Goal: Task Accomplishment & Management: Manage account settings

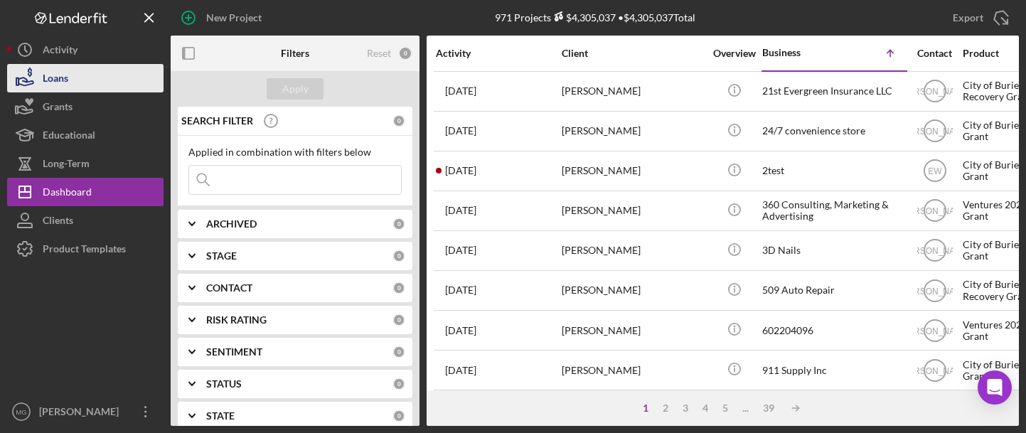
click at [58, 75] on div "Loans" at bounding box center [56, 80] width 26 height 32
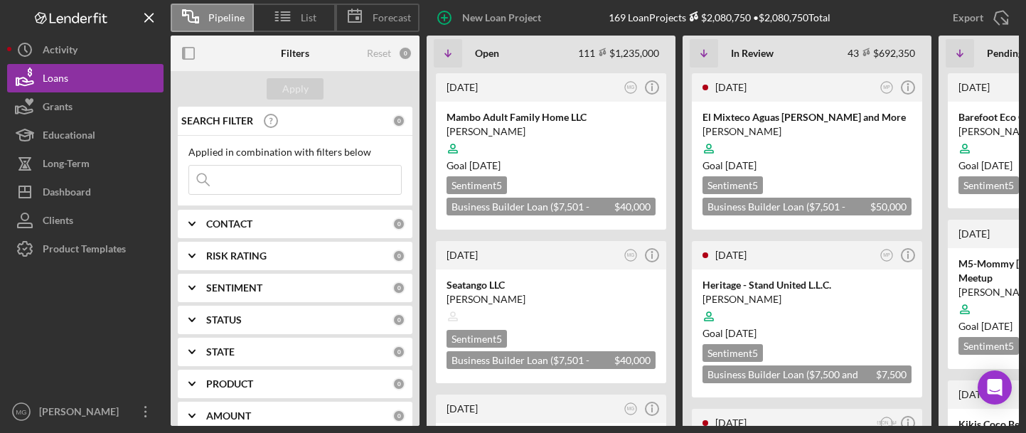
click at [244, 178] on input at bounding box center [295, 180] width 212 height 28
type input "ty's house"
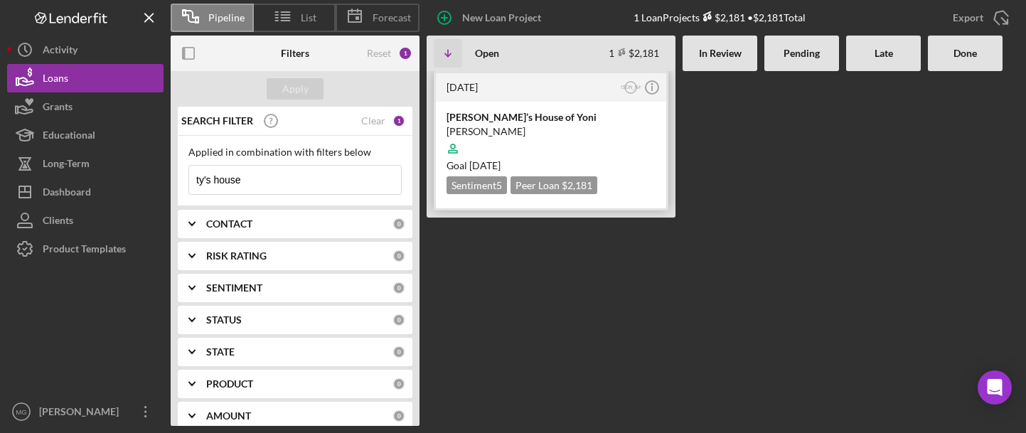
click at [532, 144] on div at bounding box center [550, 148] width 209 height 27
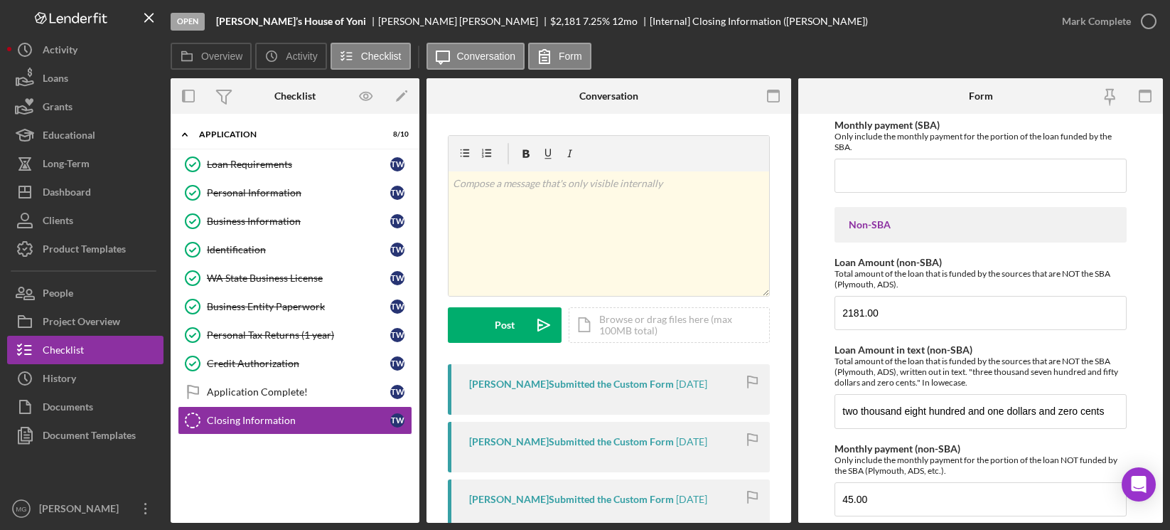
scroll to position [1609, 0]
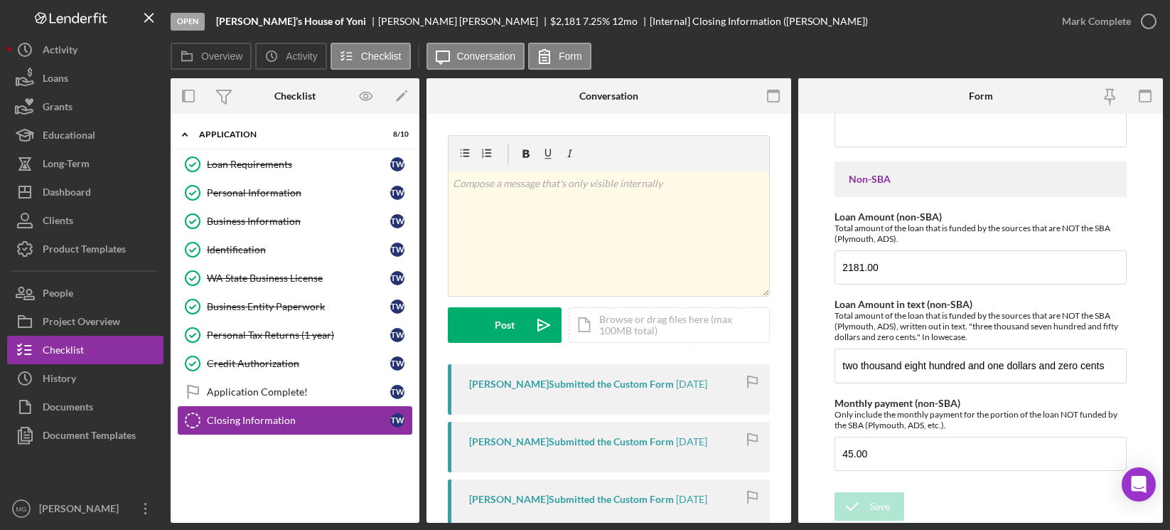
click at [260, 422] on div "Closing Information" at bounding box center [298, 419] width 183 height 11
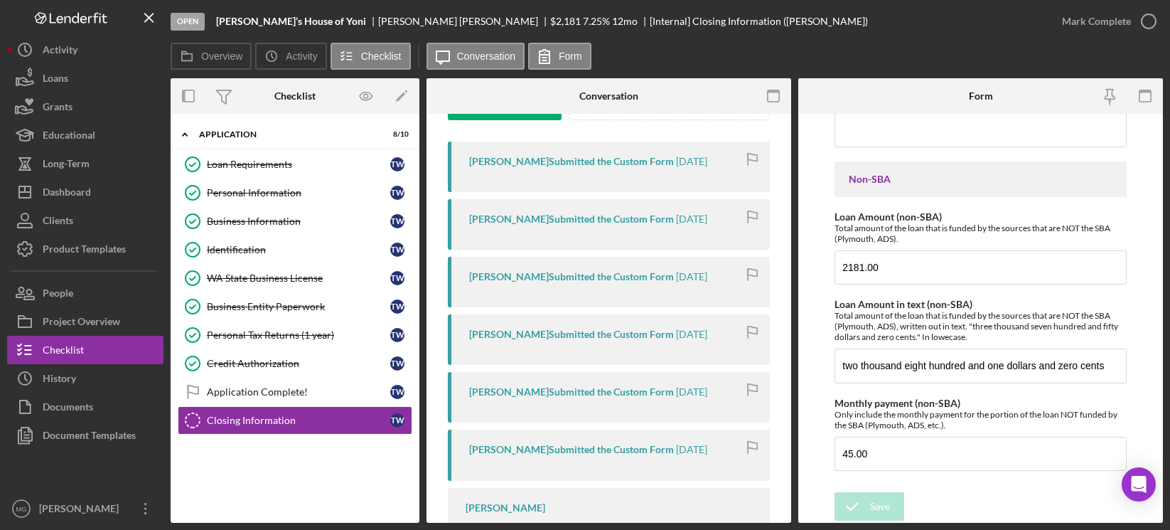
scroll to position [145, 0]
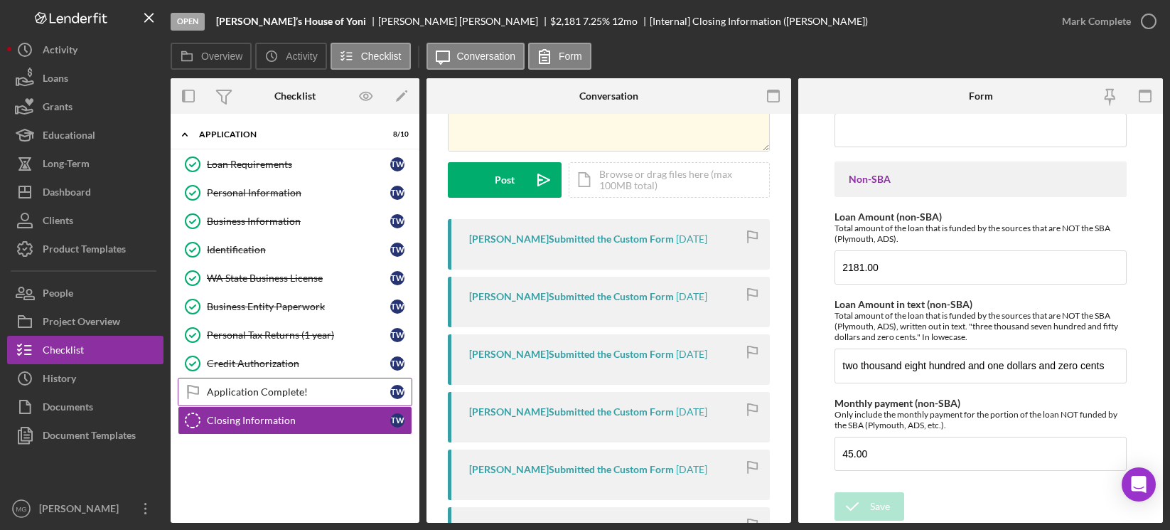
click at [286, 391] on div "Application Complete!" at bounding box center [298, 391] width 183 height 11
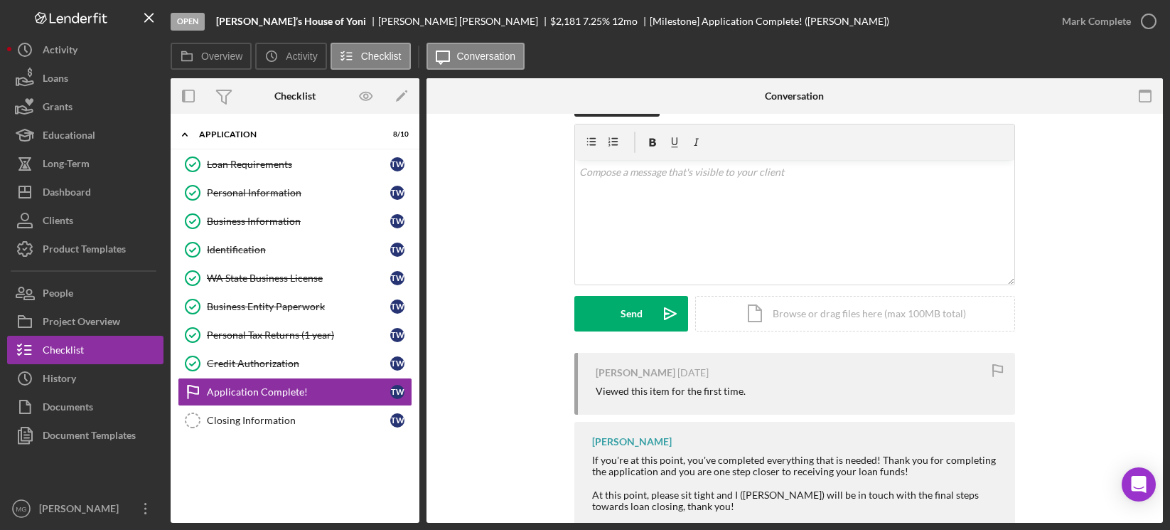
scroll to position [75, 0]
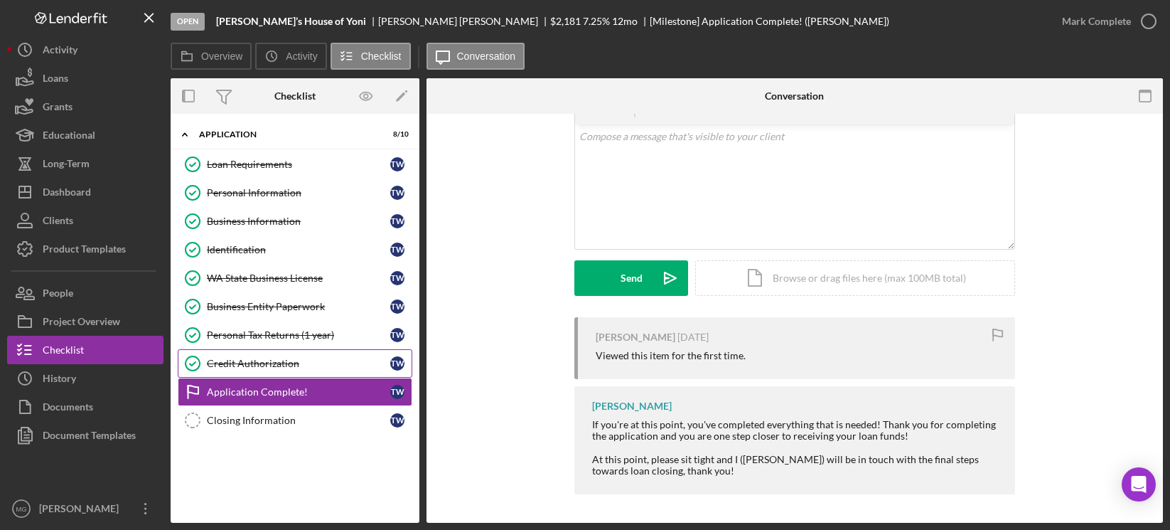
click at [264, 361] on div "Credit Authorization" at bounding box center [298, 363] width 183 height 11
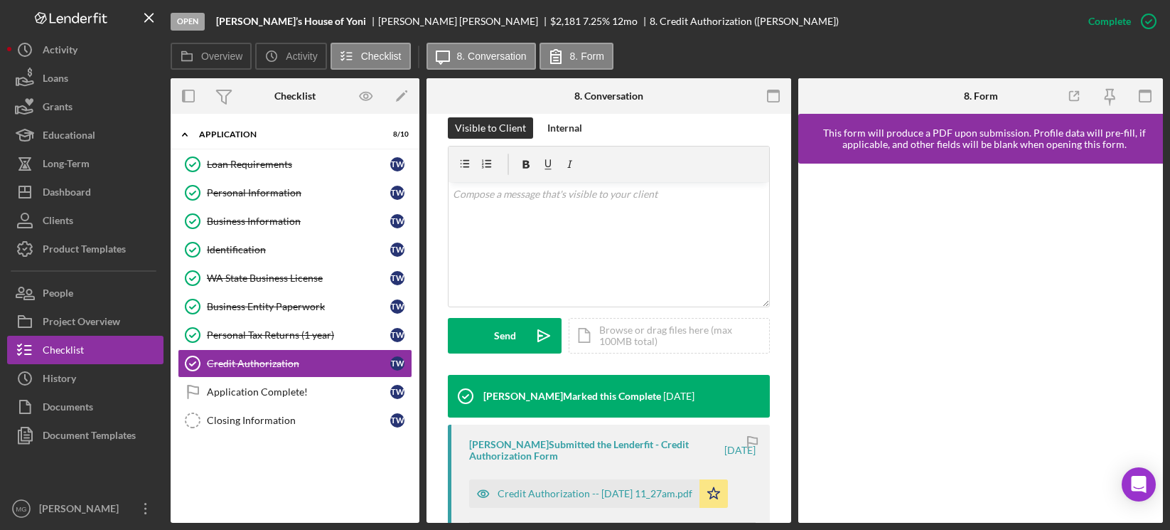
scroll to position [426, 0]
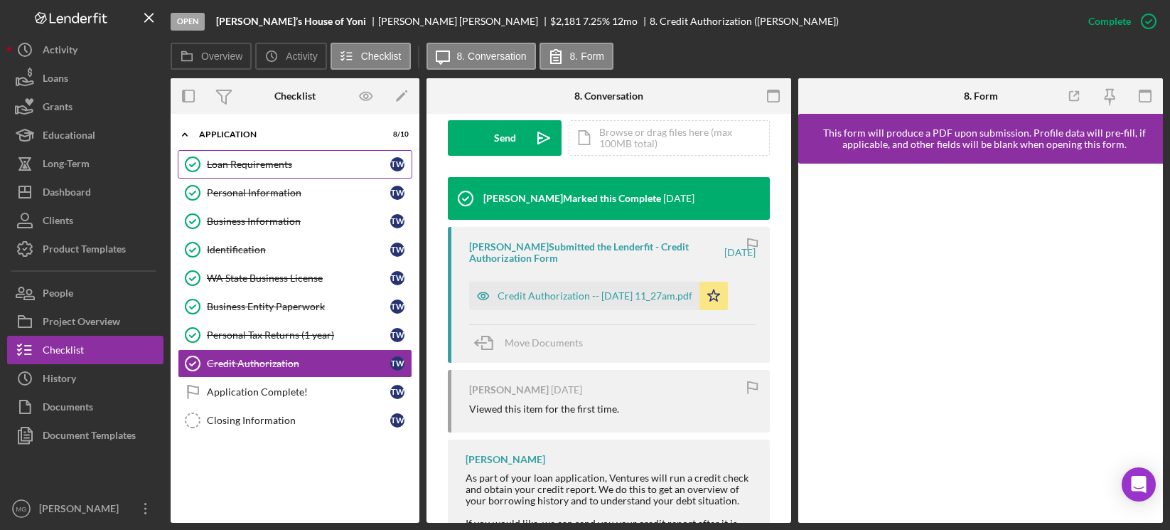
click at [256, 156] on link "Loan Requirements Loan Requirements T W" at bounding box center [295, 164] width 235 height 28
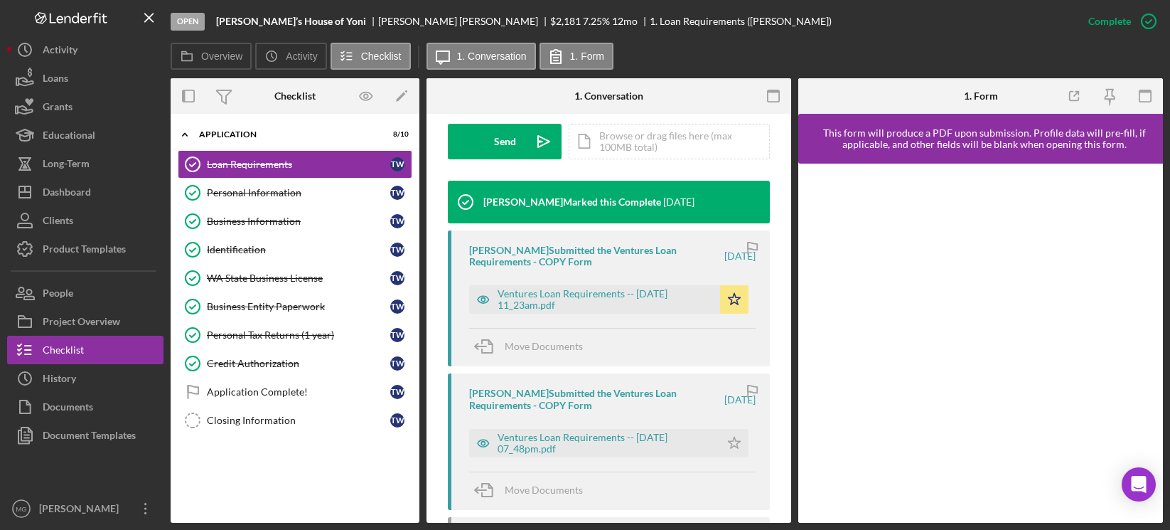
scroll to position [426, 0]
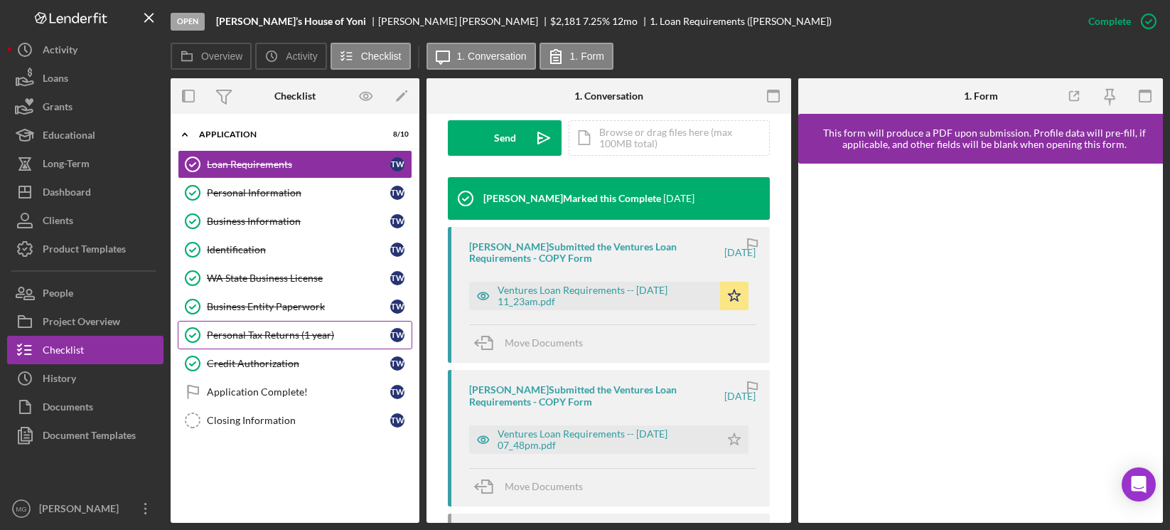
click at [245, 338] on div "Personal Tax Returns (1 year)" at bounding box center [298, 334] width 183 height 11
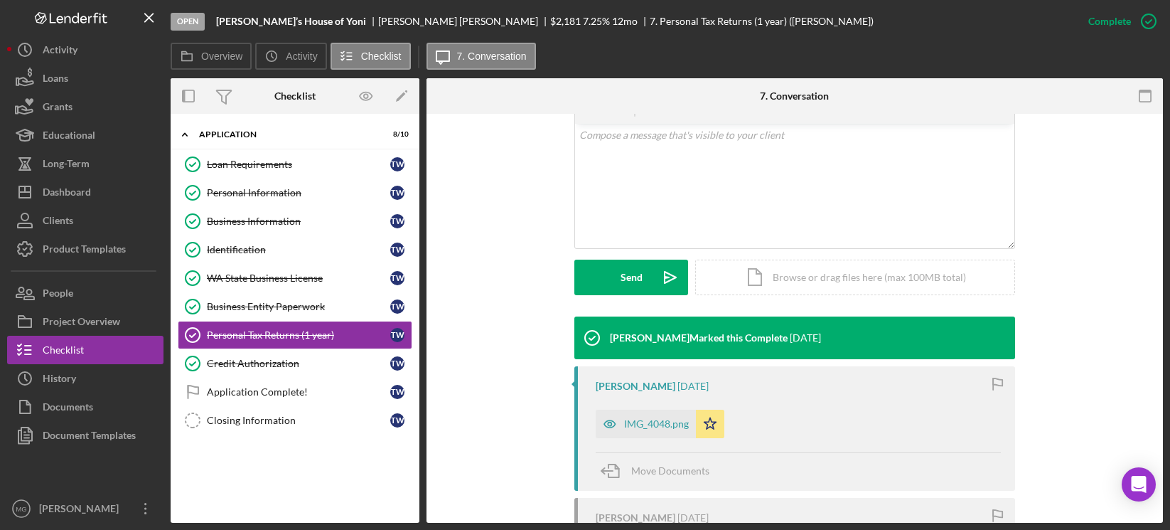
scroll to position [355, 0]
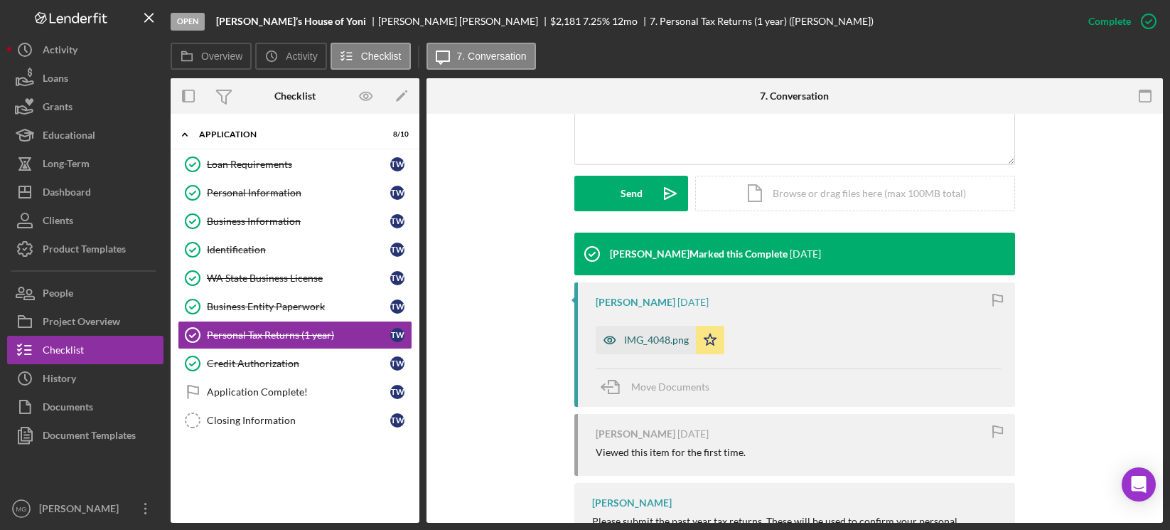
click at [665, 341] on div "IMG_4048.png" at bounding box center [656, 339] width 65 height 11
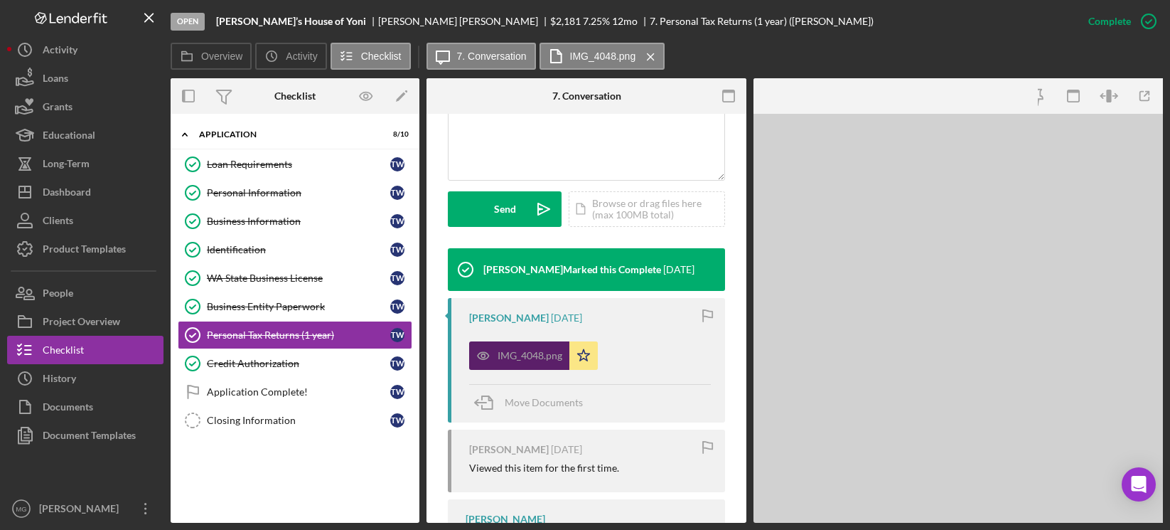
scroll to position [371, 0]
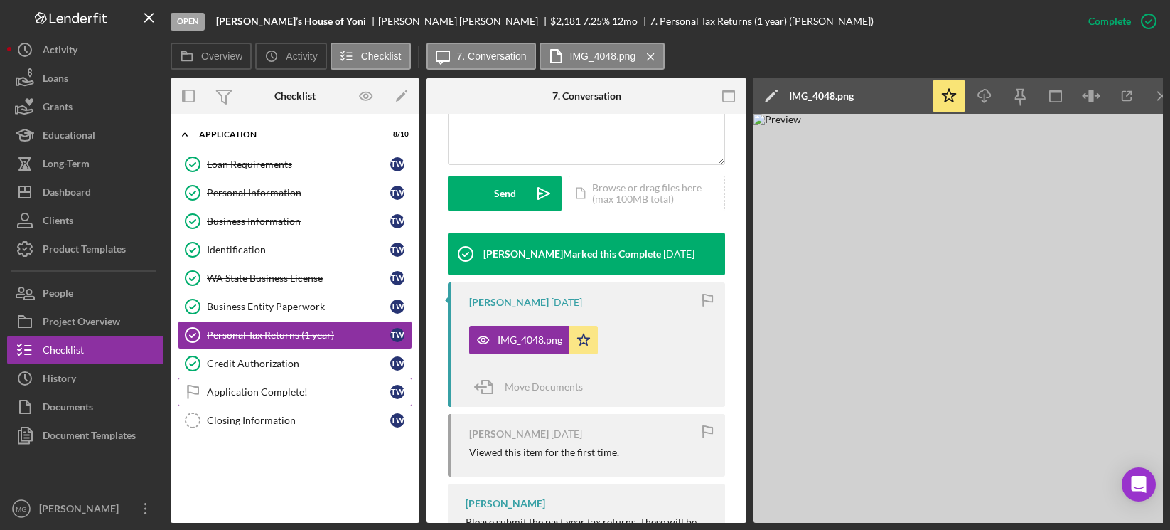
click at [271, 395] on div "Application Complete!" at bounding box center [298, 391] width 183 height 11
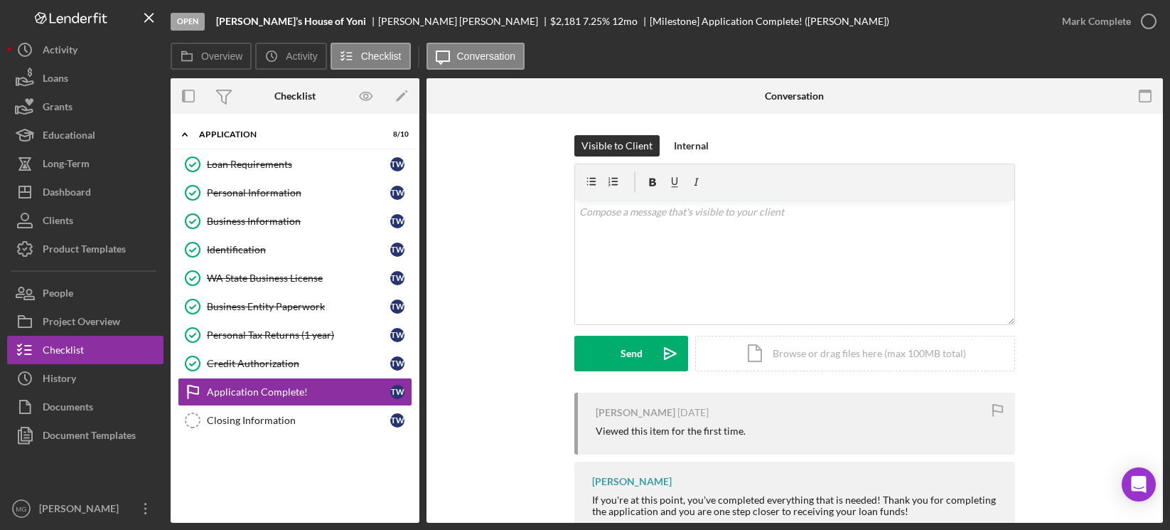
scroll to position [75, 0]
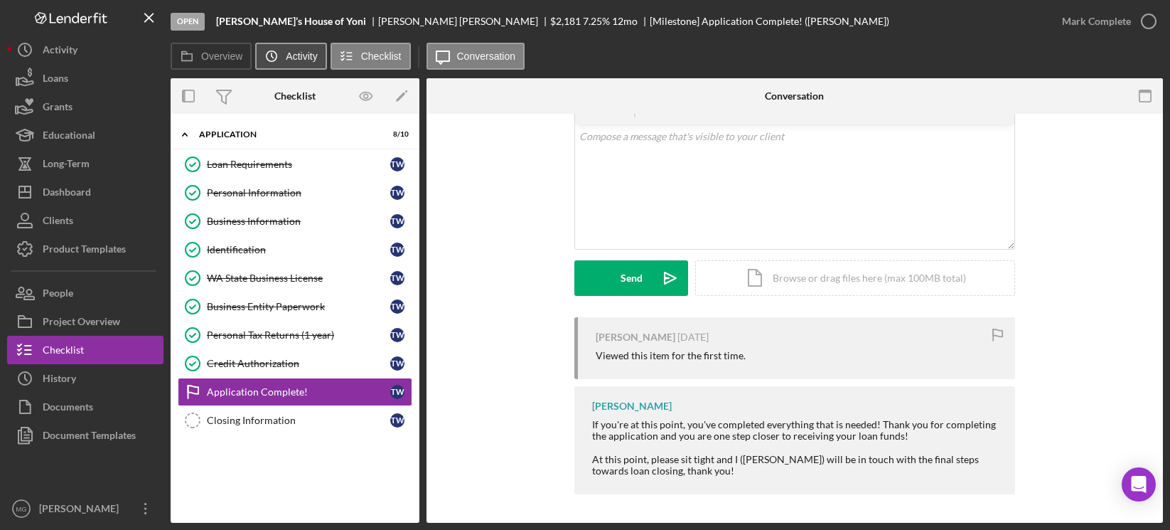
click at [279, 58] on icon "Icon/History" at bounding box center [271, 56] width 28 height 28
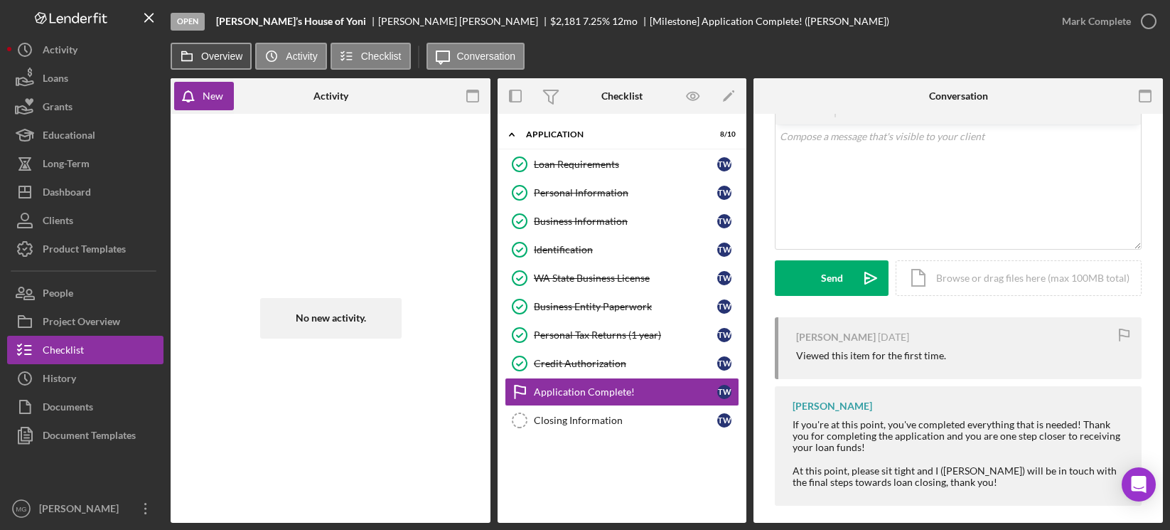
click at [229, 56] on label "Overview" at bounding box center [221, 55] width 41 height 11
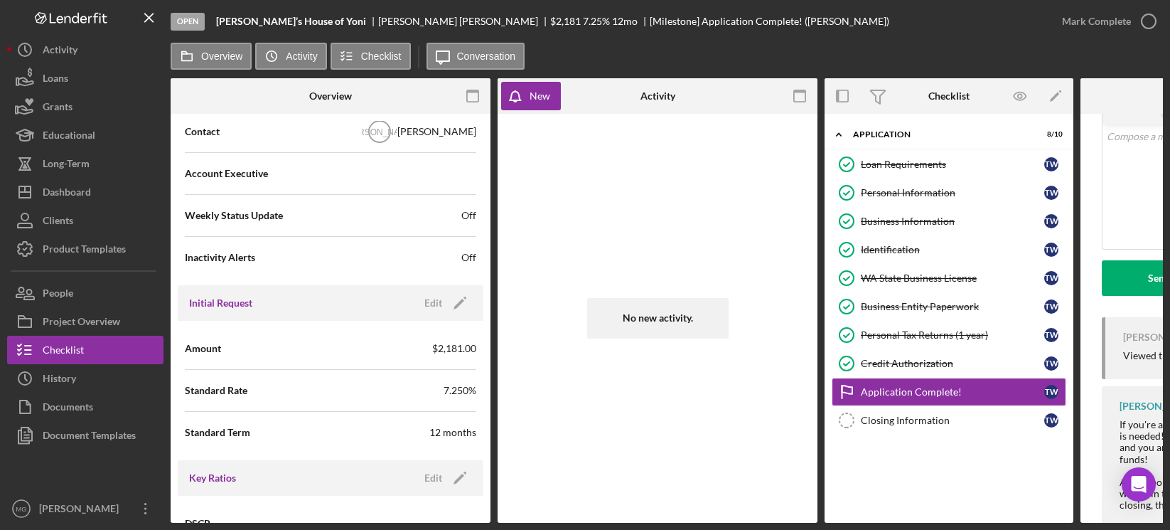
scroll to position [711, 0]
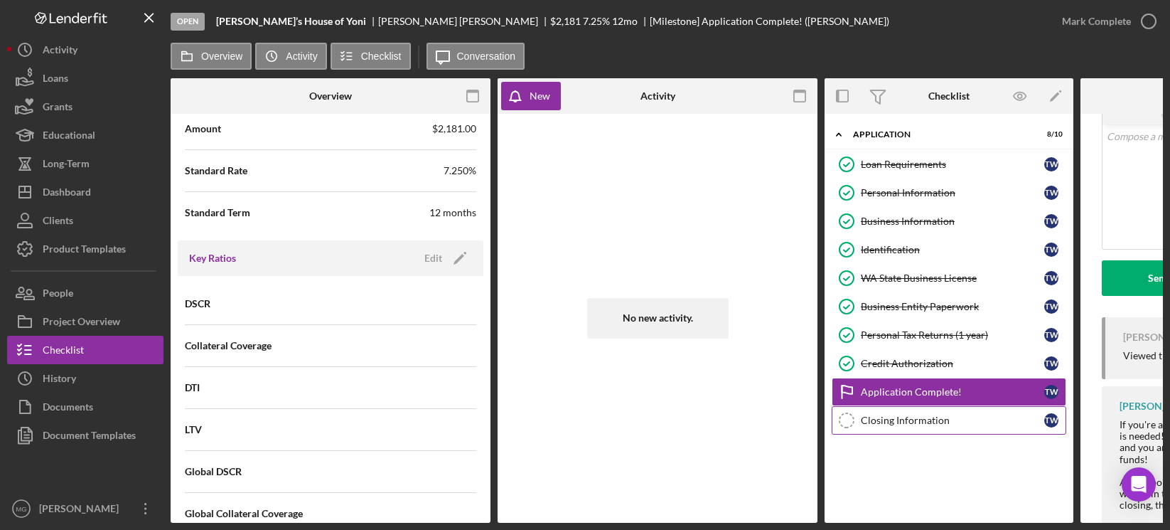
click at [925, 417] on div "Closing Information" at bounding box center [952, 419] width 183 height 11
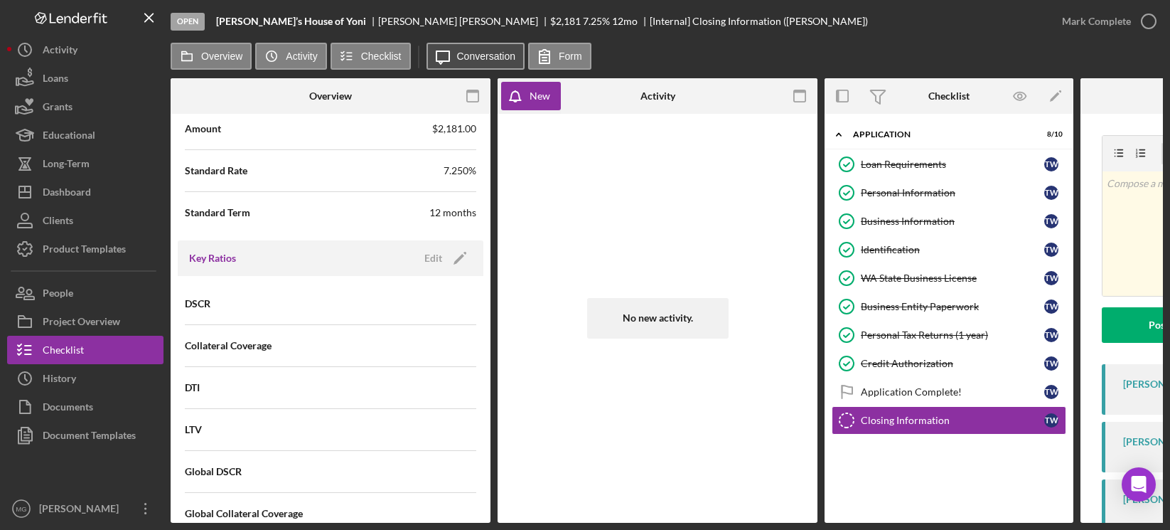
click at [466, 59] on label "Conversation" at bounding box center [486, 55] width 59 height 11
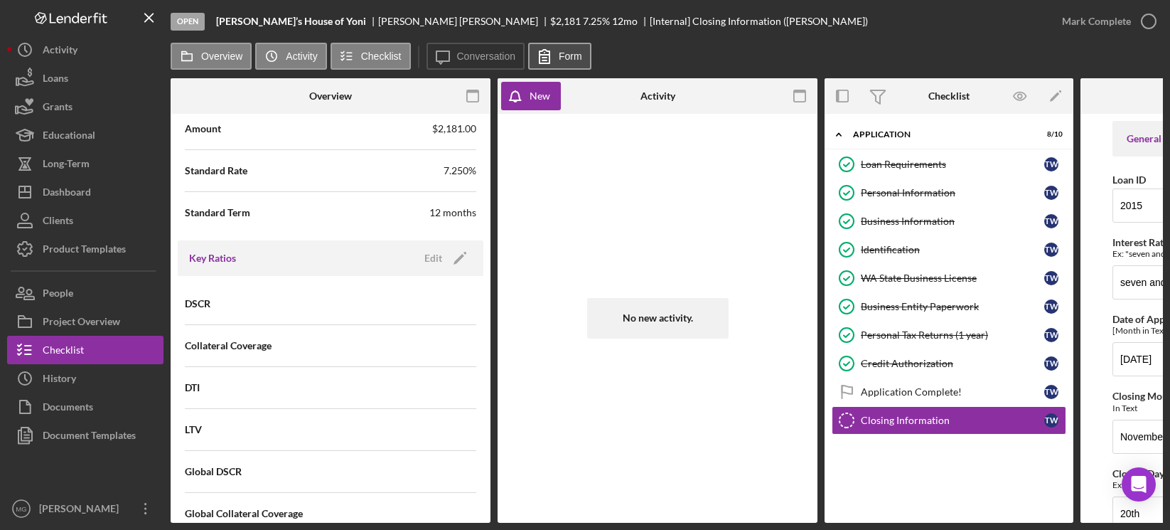
click at [572, 52] on label "Form" at bounding box center [570, 55] width 23 height 11
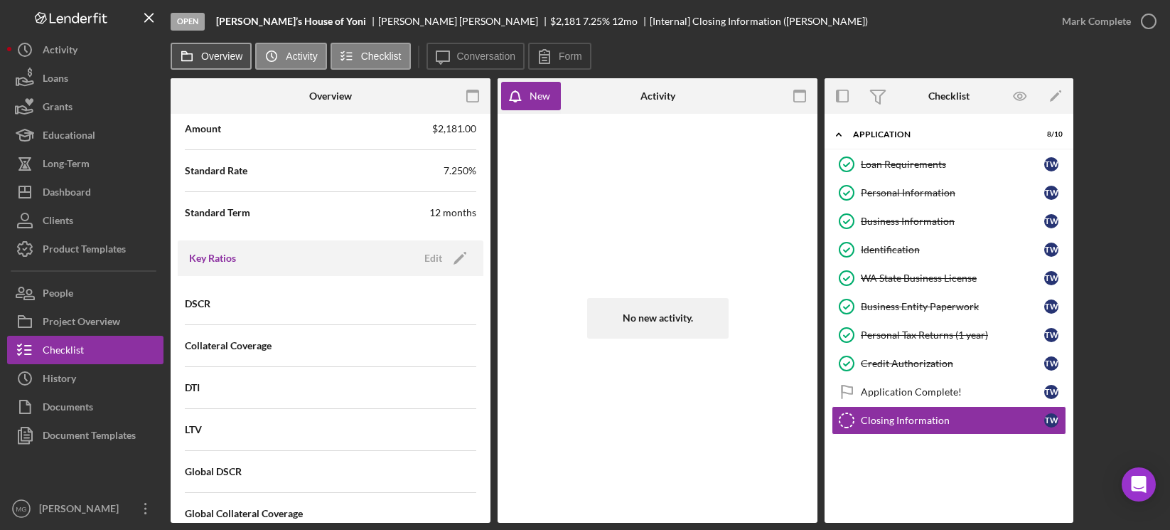
click at [222, 58] on label "Overview" at bounding box center [221, 55] width 41 height 11
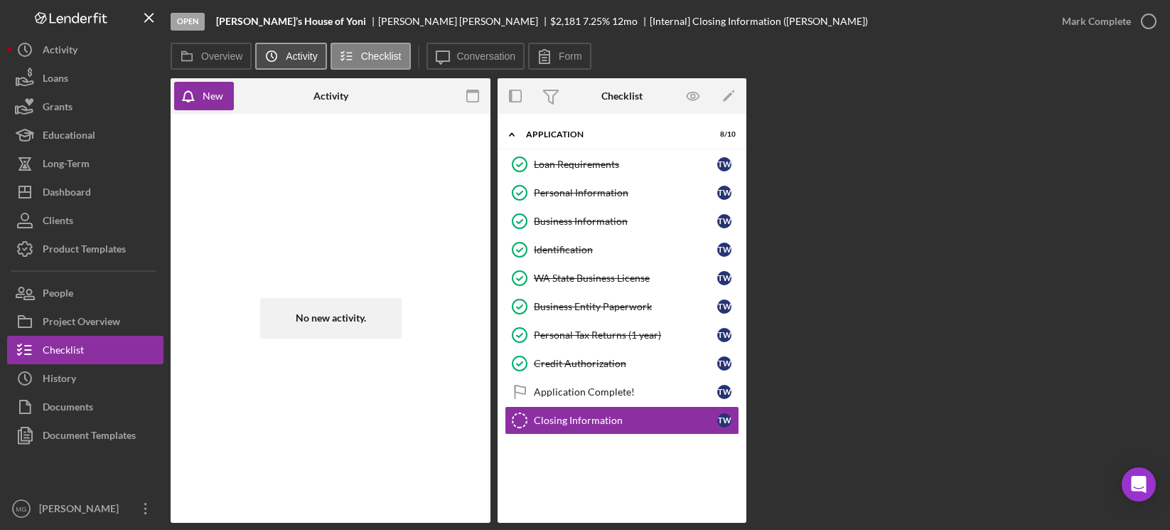
click at [293, 56] on label "Activity" at bounding box center [301, 55] width 31 height 11
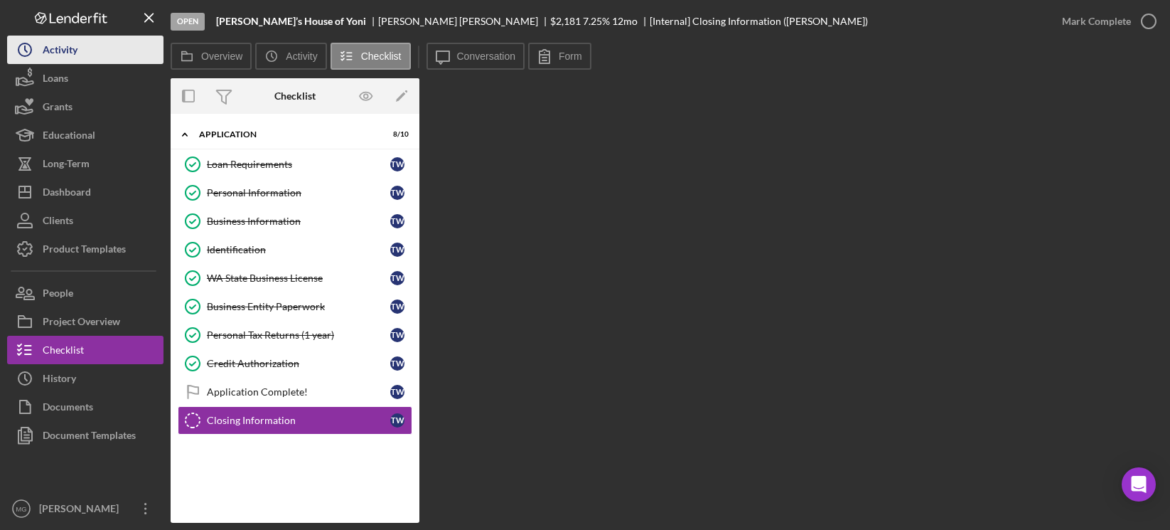
click at [79, 57] on button "Icon/History Activity" at bounding box center [85, 50] width 156 height 28
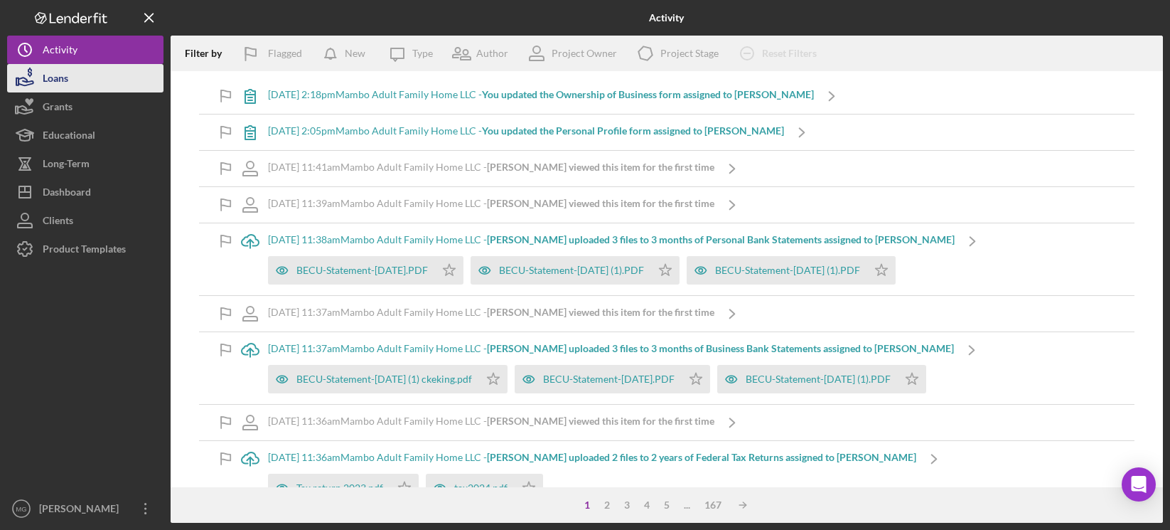
click at [50, 88] on div "Loans" at bounding box center [56, 80] width 26 height 32
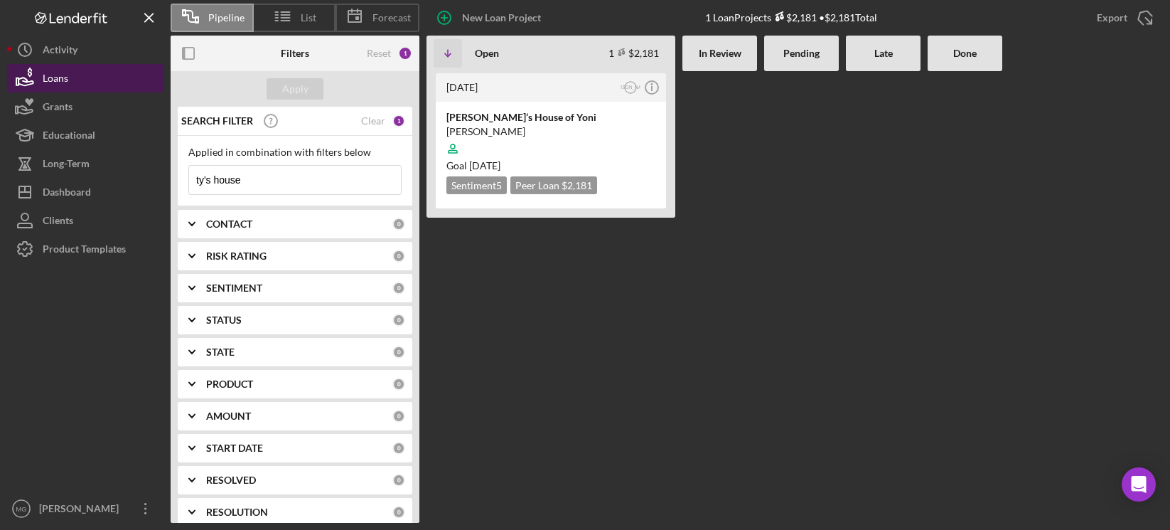
click at [45, 78] on div "Loans" at bounding box center [56, 80] width 26 height 32
click at [262, 183] on input "ty's house" at bounding box center [295, 180] width 212 height 28
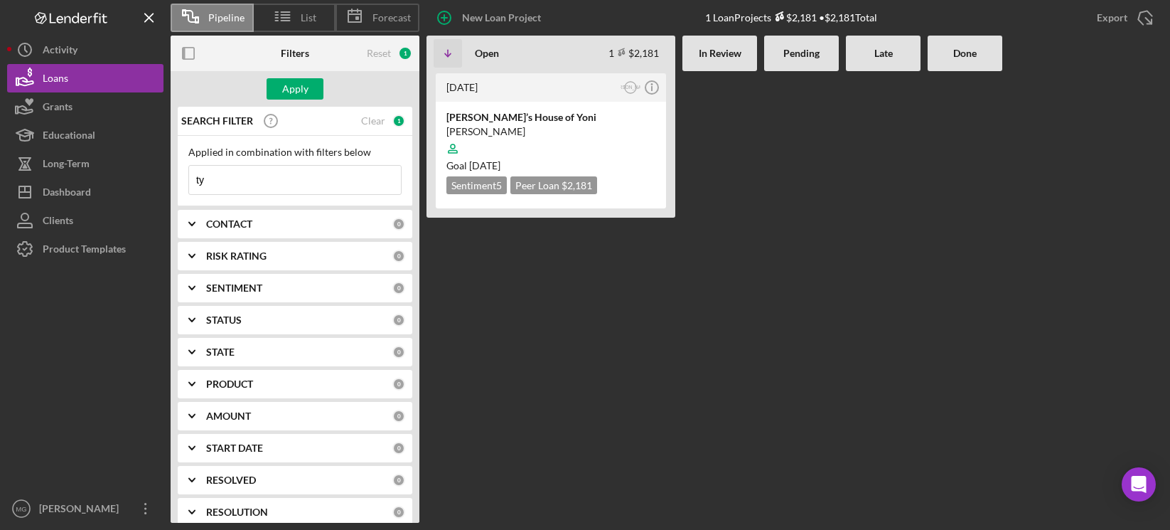
type input "t"
type input "lender"
click at [59, 328] on div at bounding box center [85, 378] width 156 height 231
drag, startPoint x: 235, startPoint y: 175, endPoint x: 189, endPoint y: 180, distance: 45.8
click at [189, 180] on input "lender" at bounding box center [295, 180] width 212 height 28
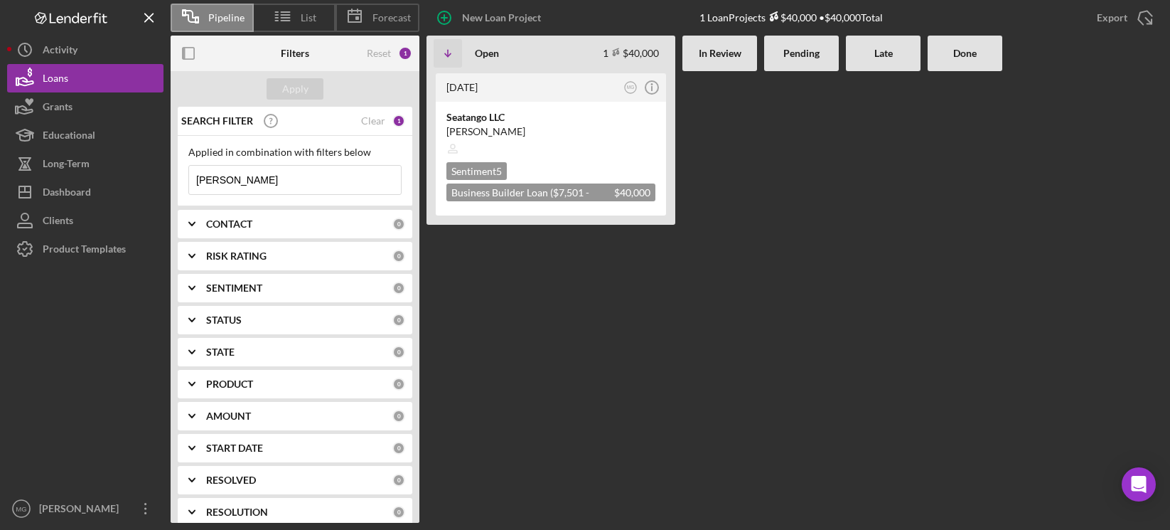
type input "[PERSON_NAME]"
click at [549, 432] on div "[DATE] MG Icon/Info Seatango LLC [PERSON_NAME] Sentiment 5 Business Builder Loa…" at bounding box center [550, 296] width 249 height 451
click at [587, 139] on div at bounding box center [550, 148] width 209 height 27
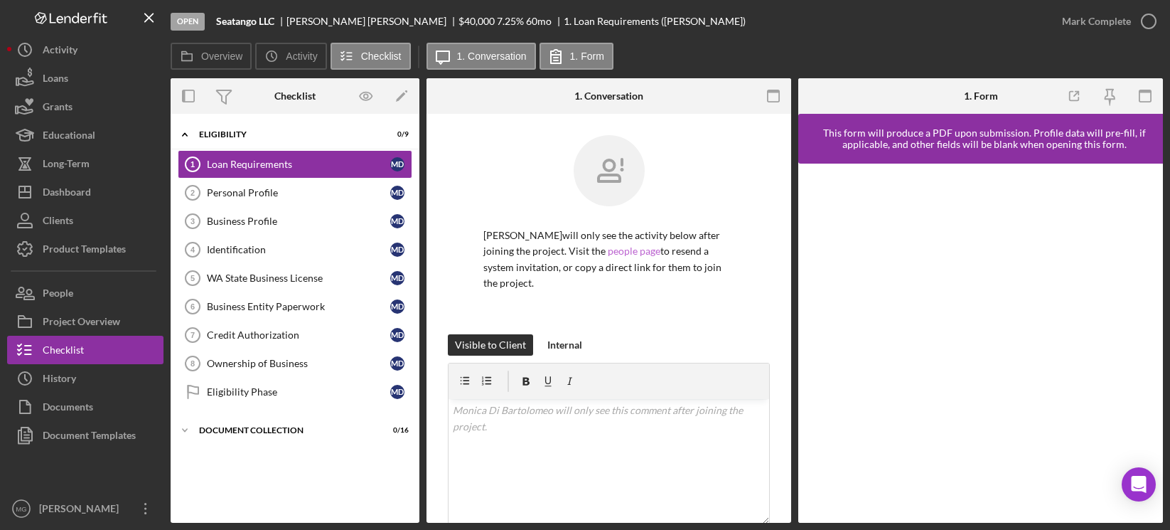
click at [650, 254] on link "people page" at bounding box center [634, 251] width 53 height 12
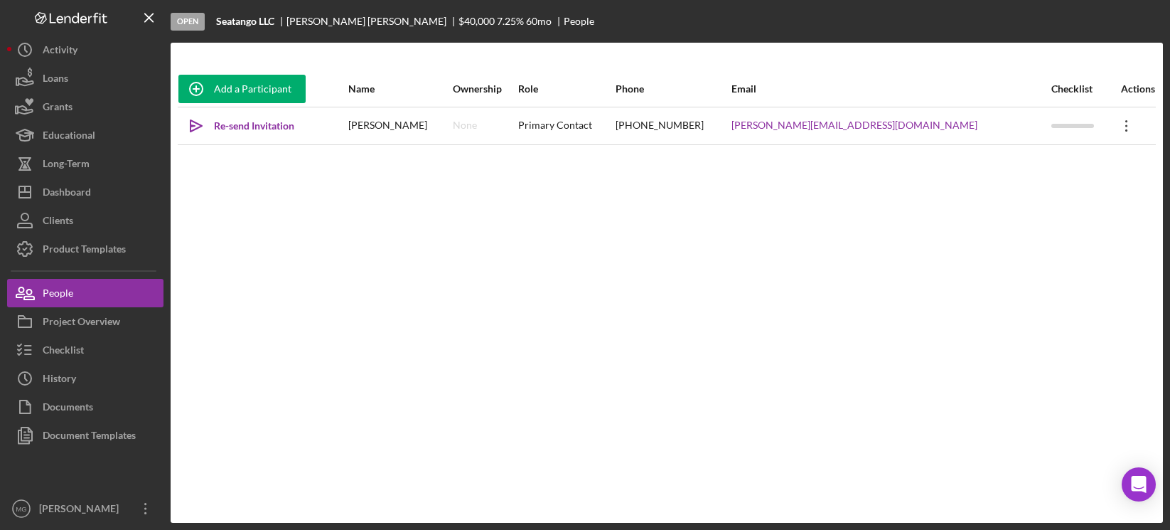
click at [1025, 124] on icon "Icon/Overflow" at bounding box center [1127, 126] width 36 height 36
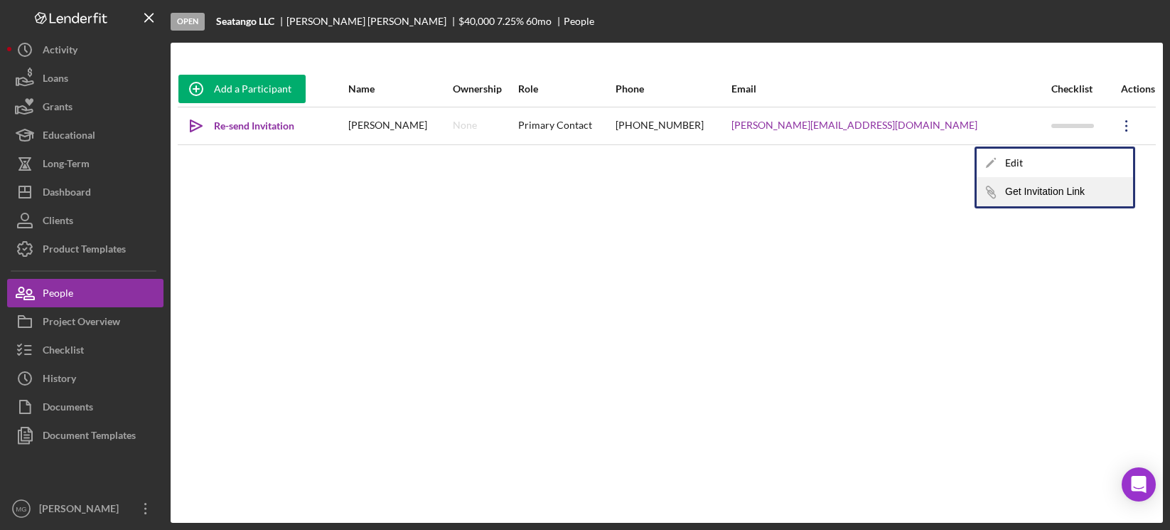
click at [1025, 193] on button "Icon/Link Get Invitation Link" at bounding box center [1055, 192] width 156 height 28
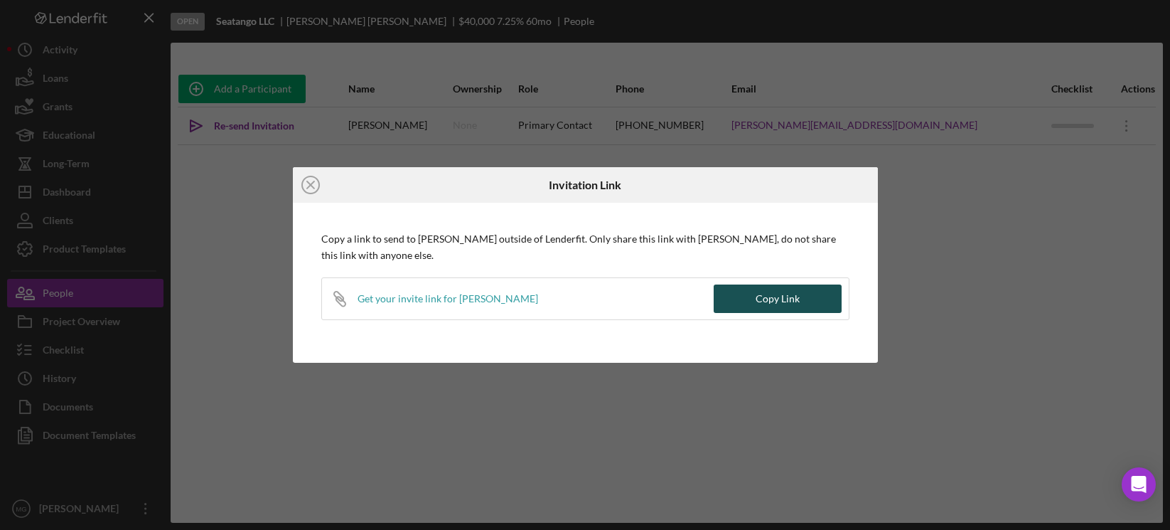
click at [799, 295] on button "Copy Link" at bounding box center [778, 298] width 128 height 28
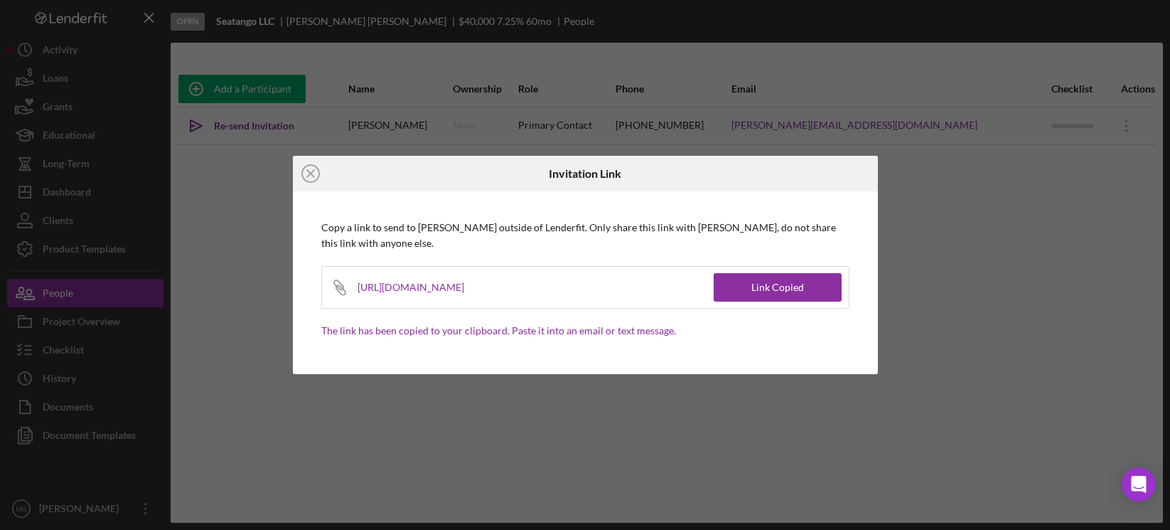
click at [284, 122] on div "Icon/Close Invitation Link Copy a link to send to [PERSON_NAME] outside of Lend…" at bounding box center [585, 265] width 1170 height 530
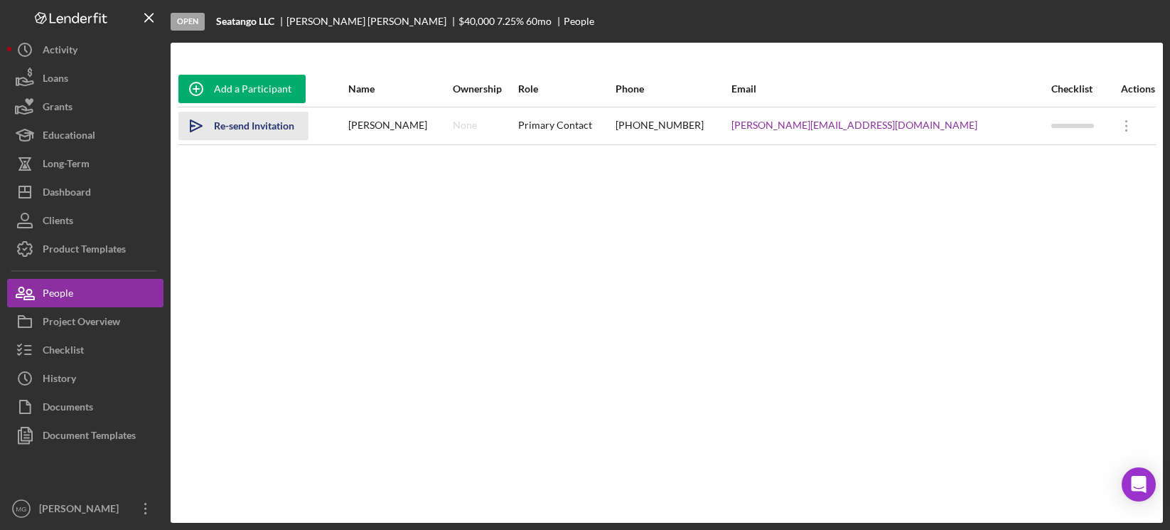
click at [279, 127] on div "Re-send Invitation" at bounding box center [254, 126] width 80 height 28
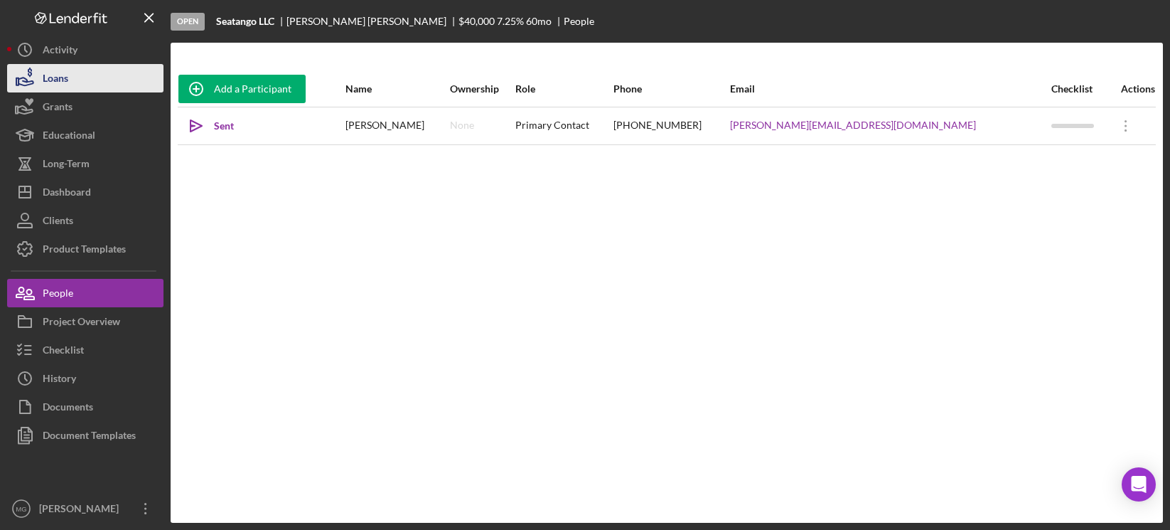
click at [53, 79] on div "Loans" at bounding box center [56, 80] width 26 height 32
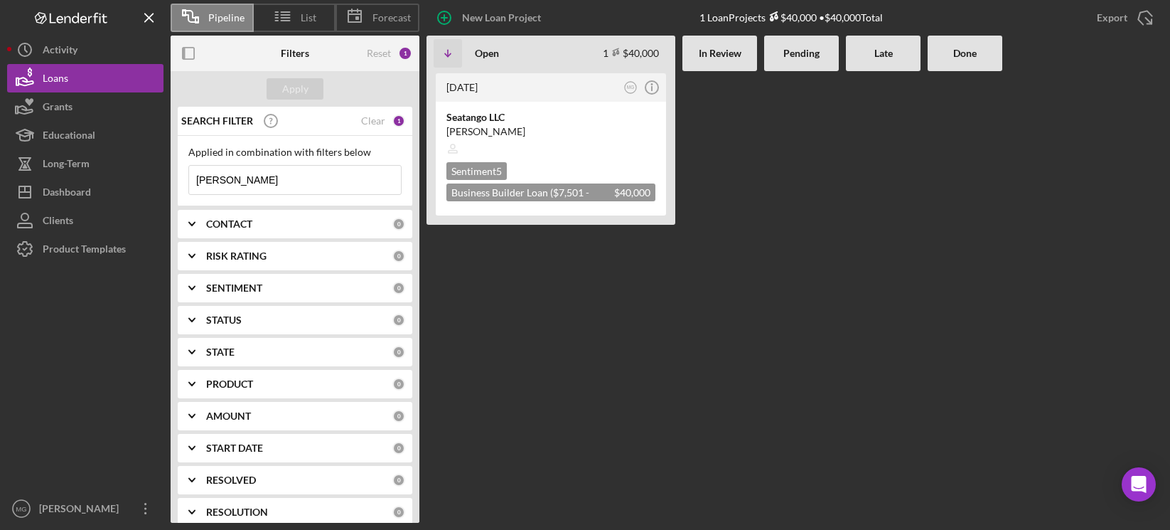
click at [113, 385] on div at bounding box center [85, 378] width 156 height 231
click at [565, 152] on div at bounding box center [550, 148] width 209 height 27
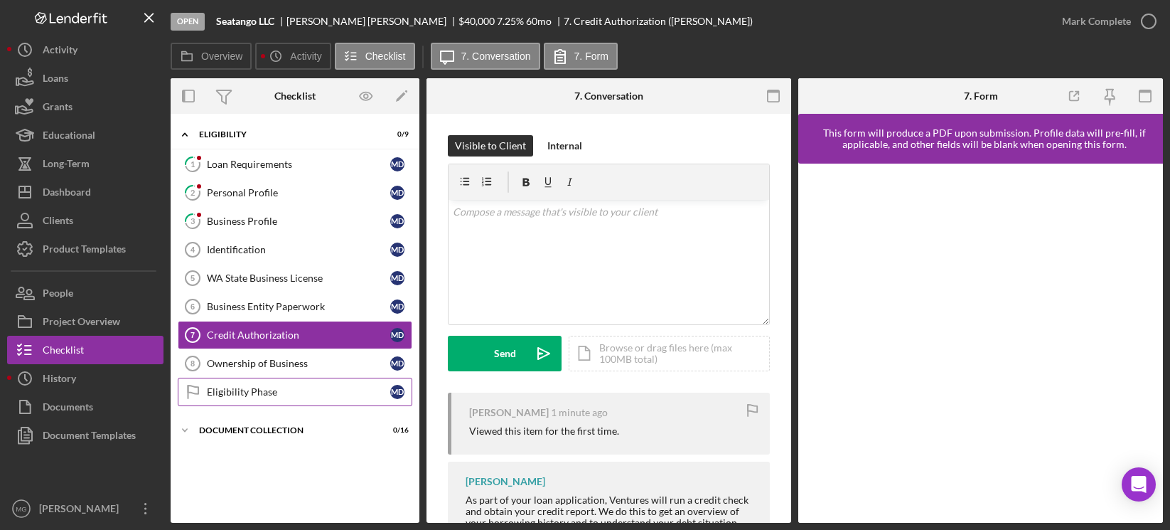
click at [272, 390] on div "Eligibility Phase" at bounding box center [298, 391] width 183 height 11
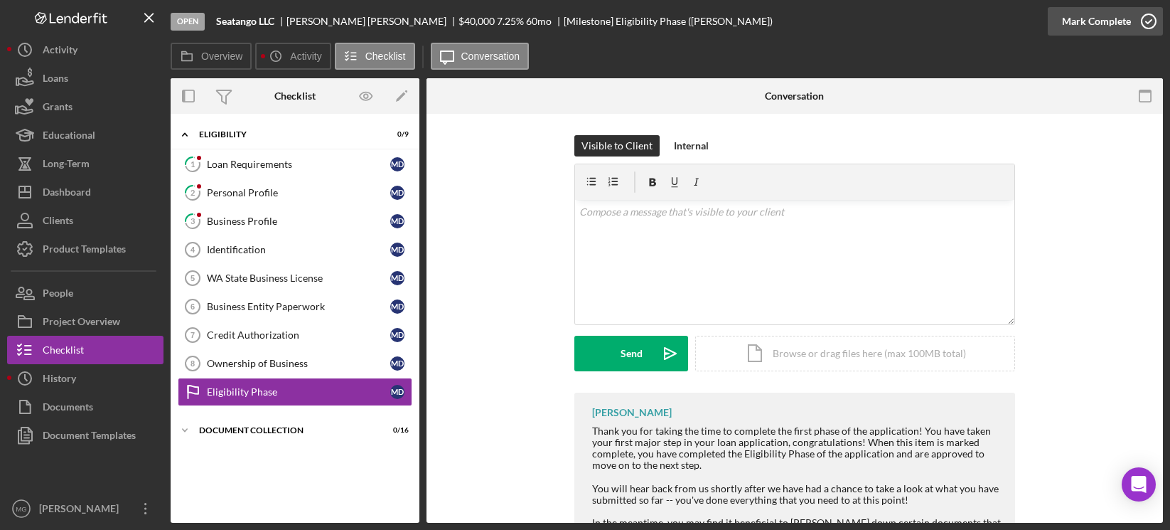
click at [1025, 24] on icon "button" at bounding box center [1149, 22] width 36 height 36
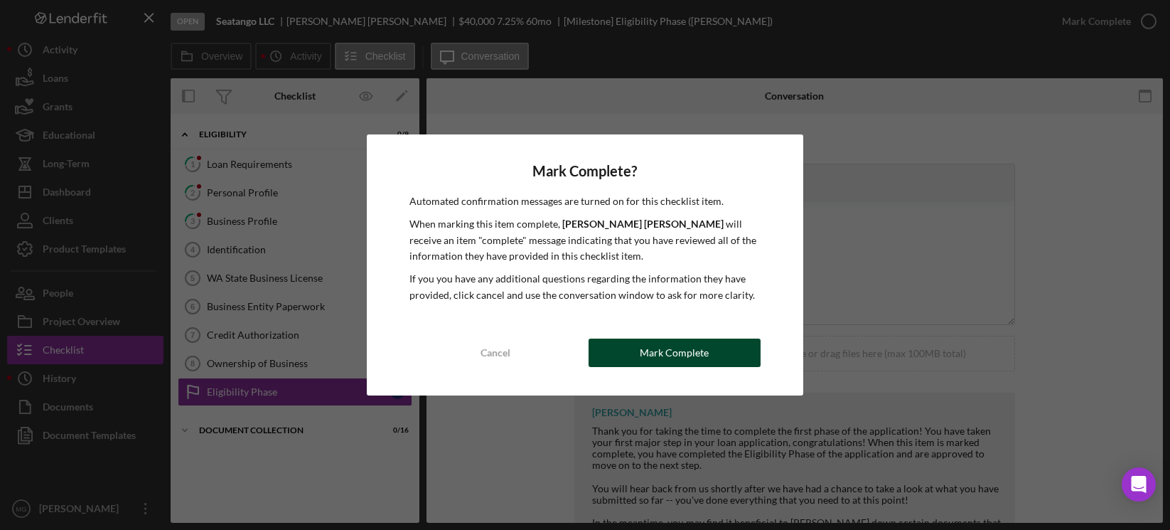
click at [707, 348] on div "Mark Complete" at bounding box center [674, 352] width 69 height 28
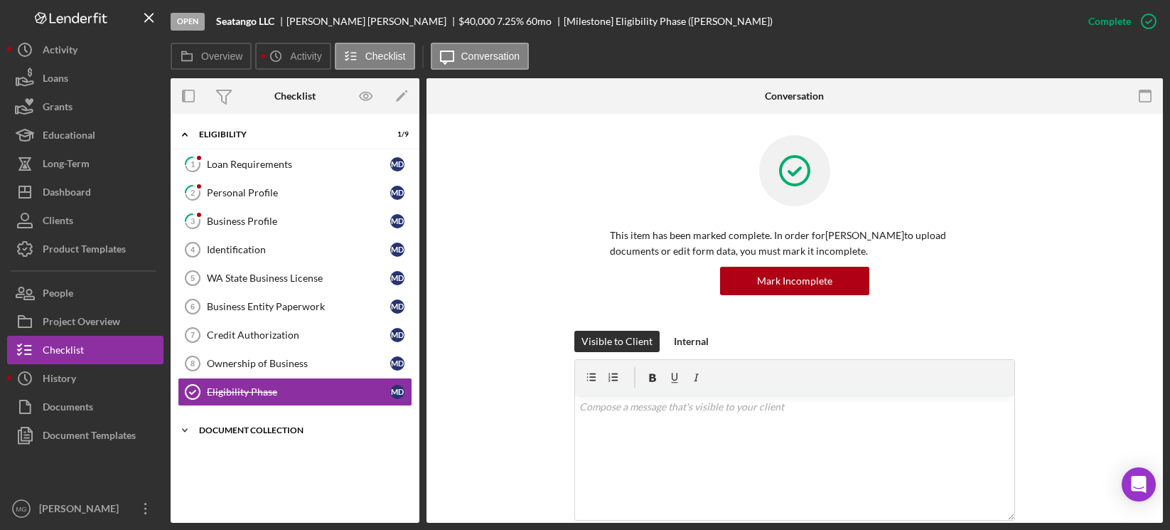
click at [251, 426] on div "Document Collection" at bounding box center [300, 430] width 203 height 9
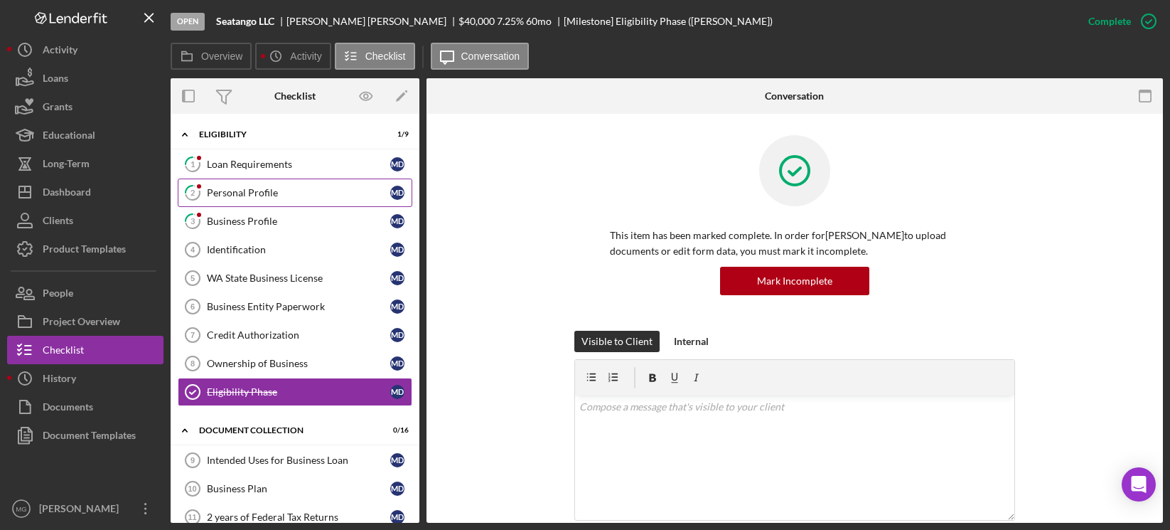
click at [238, 188] on div "Personal Profile" at bounding box center [298, 192] width 183 height 11
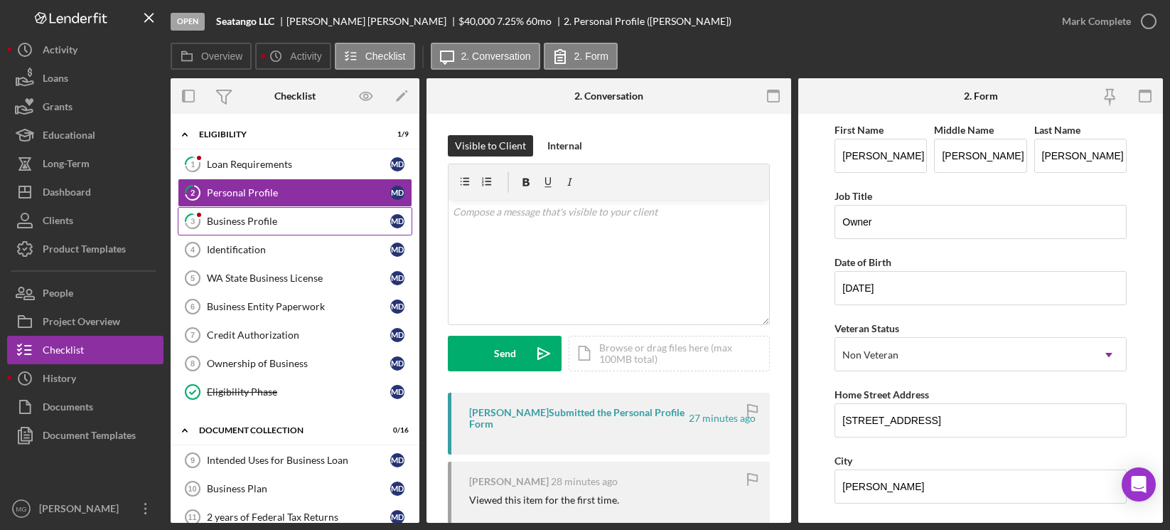
click at [241, 222] on div "Business Profile" at bounding box center [298, 220] width 183 height 11
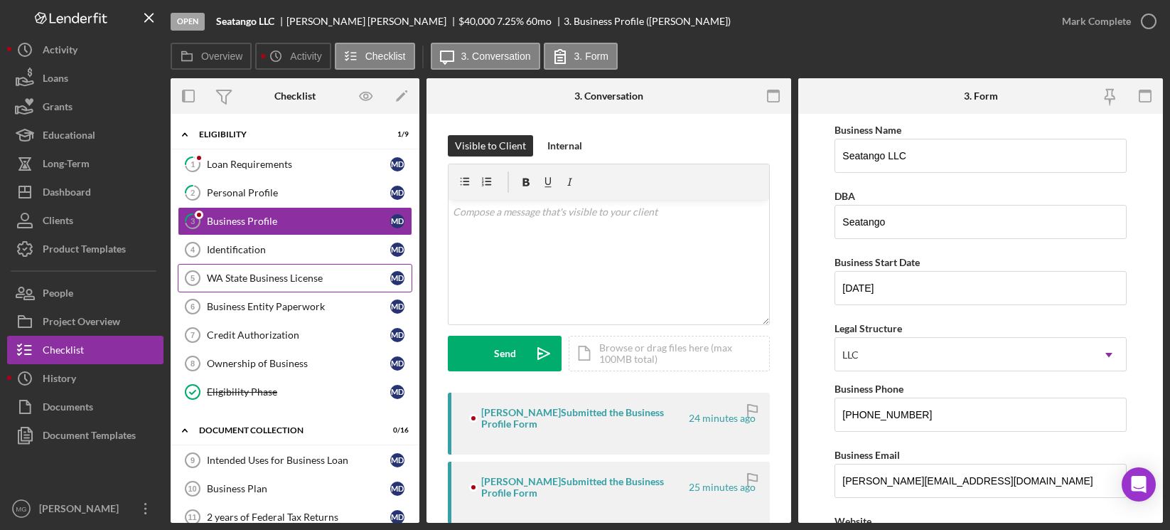
click at [245, 273] on div "WA State Business License" at bounding box center [298, 277] width 183 height 11
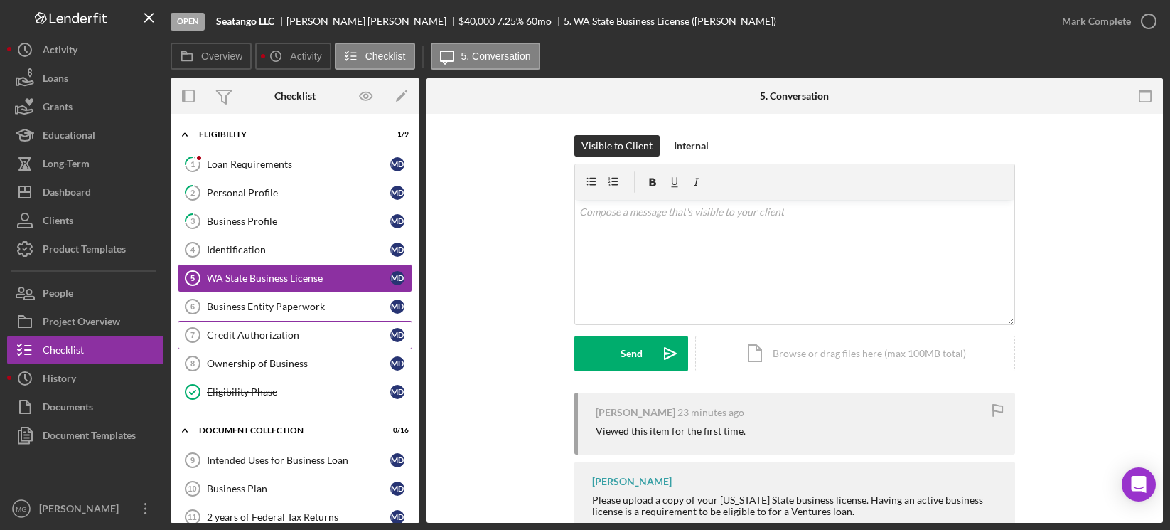
click at [245, 335] on div "Credit Authorization" at bounding box center [298, 334] width 183 height 11
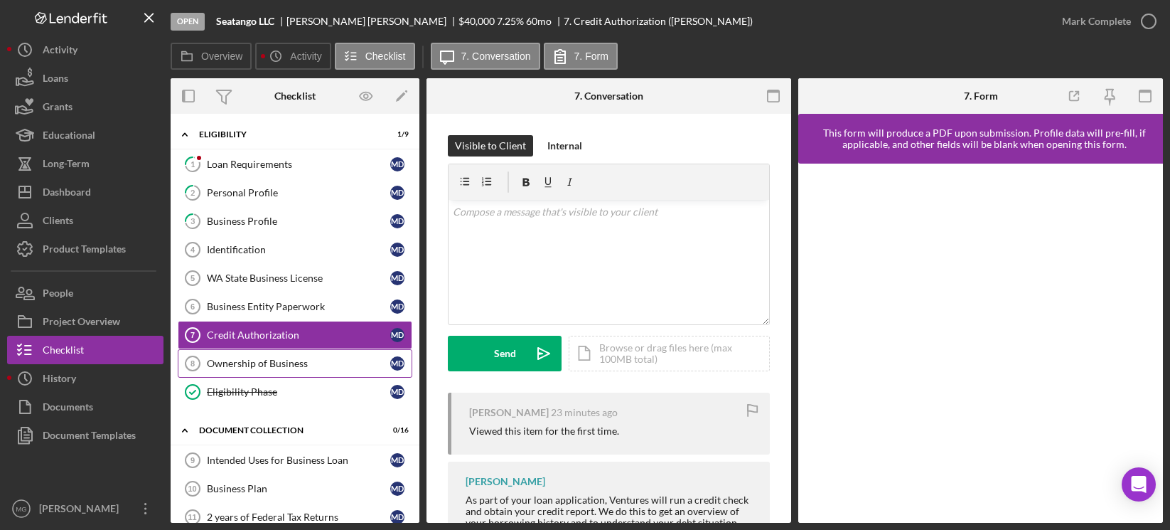
click at [240, 368] on div "Ownership of Business" at bounding box center [298, 363] width 183 height 11
